Goal: Task Accomplishment & Management: Manage account settings

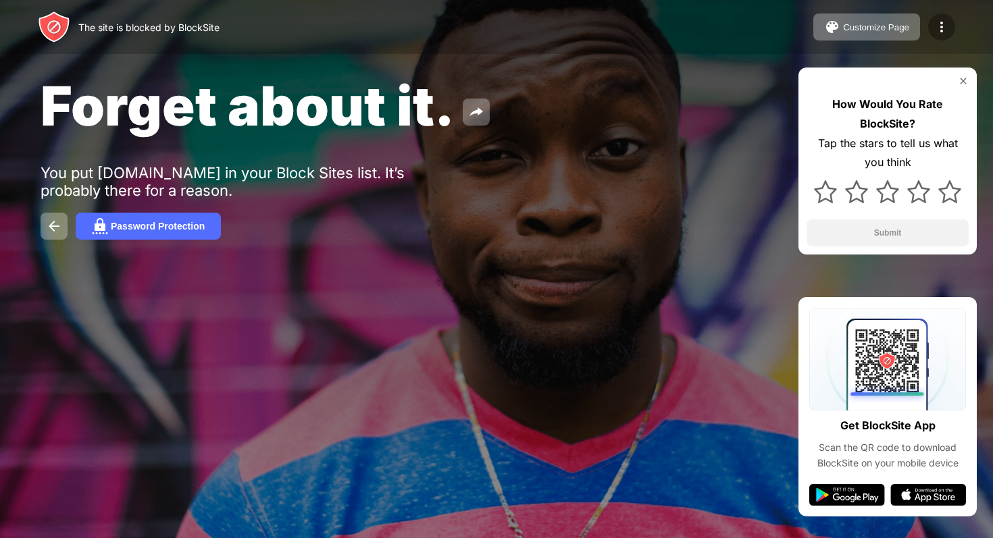
click at [949, 26] on img at bounding box center [941, 27] width 16 height 16
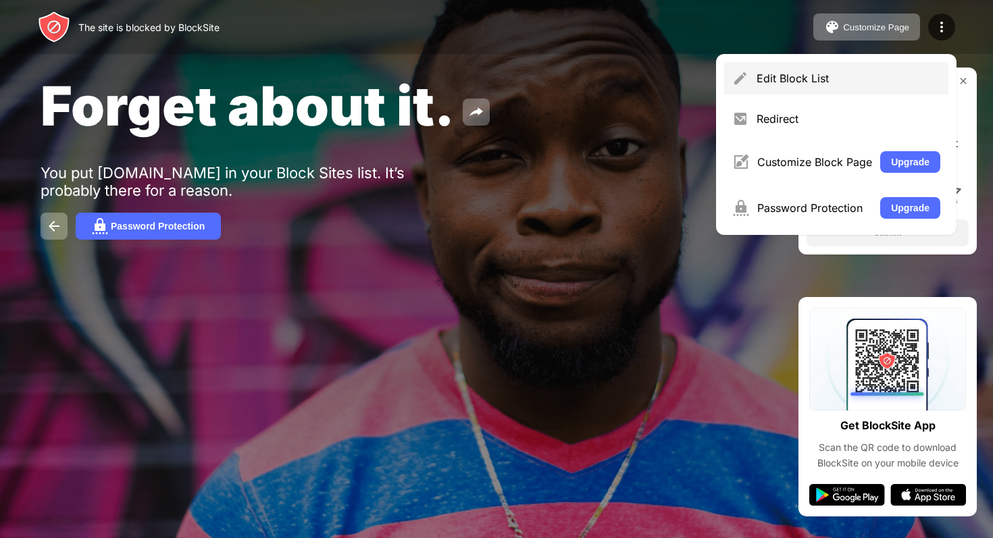
click at [871, 79] on div "Edit Block List" at bounding box center [848, 79] width 184 height 14
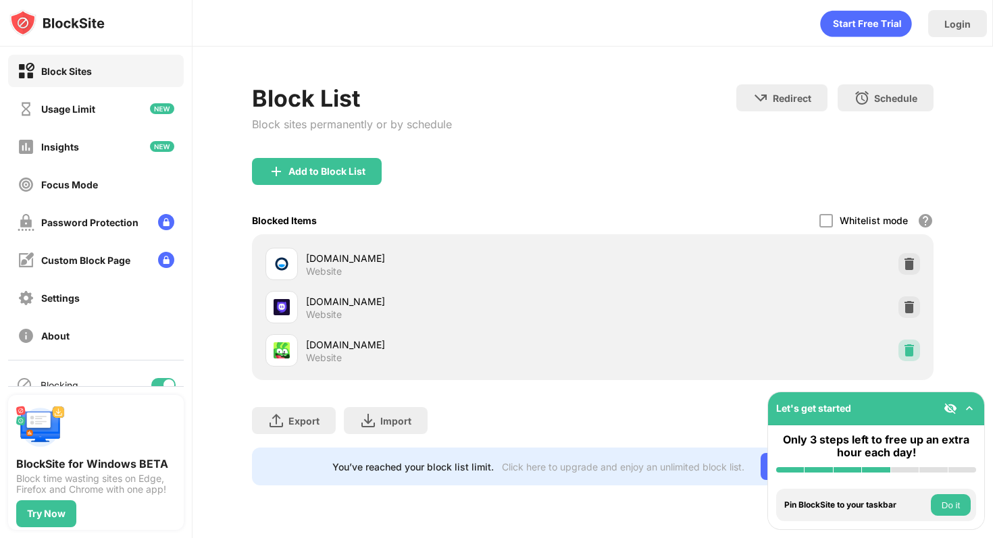
click at [904, 351] on img at bounding box center [909, 351] width 14 height 14
